Goal: Find specific fact: Find specific fact

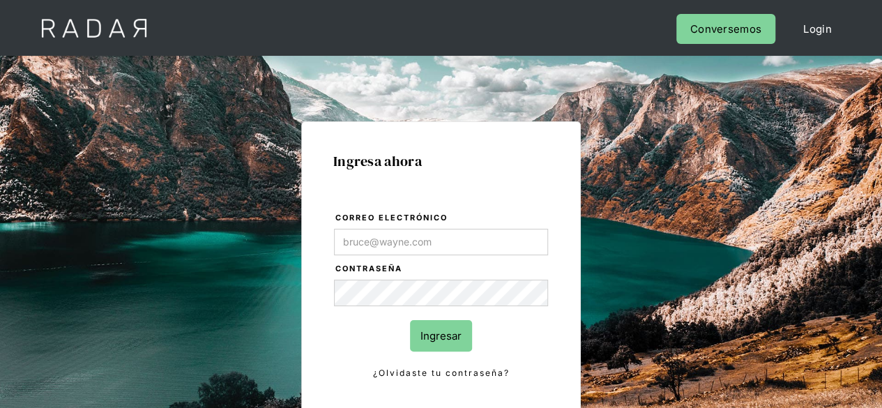
type input "[PERSON_NAME][EMAIL_ADDRESS][PERSON_NAME][DOMAIN_NAME]"
click at [430, 337] on input "Ingresar" at bounding box center [441, 335] width 62 height 31
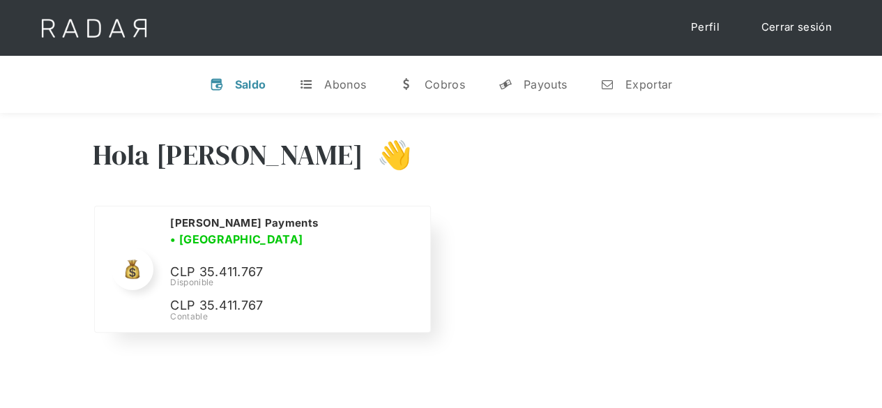
click at [206, 262] on p "CLP 35.411.767" at bounding box center [274, 272] width 209 height 20
copy p "35.411.767"
